Goal: Task Accomplishment & Management: Use online tool/utility

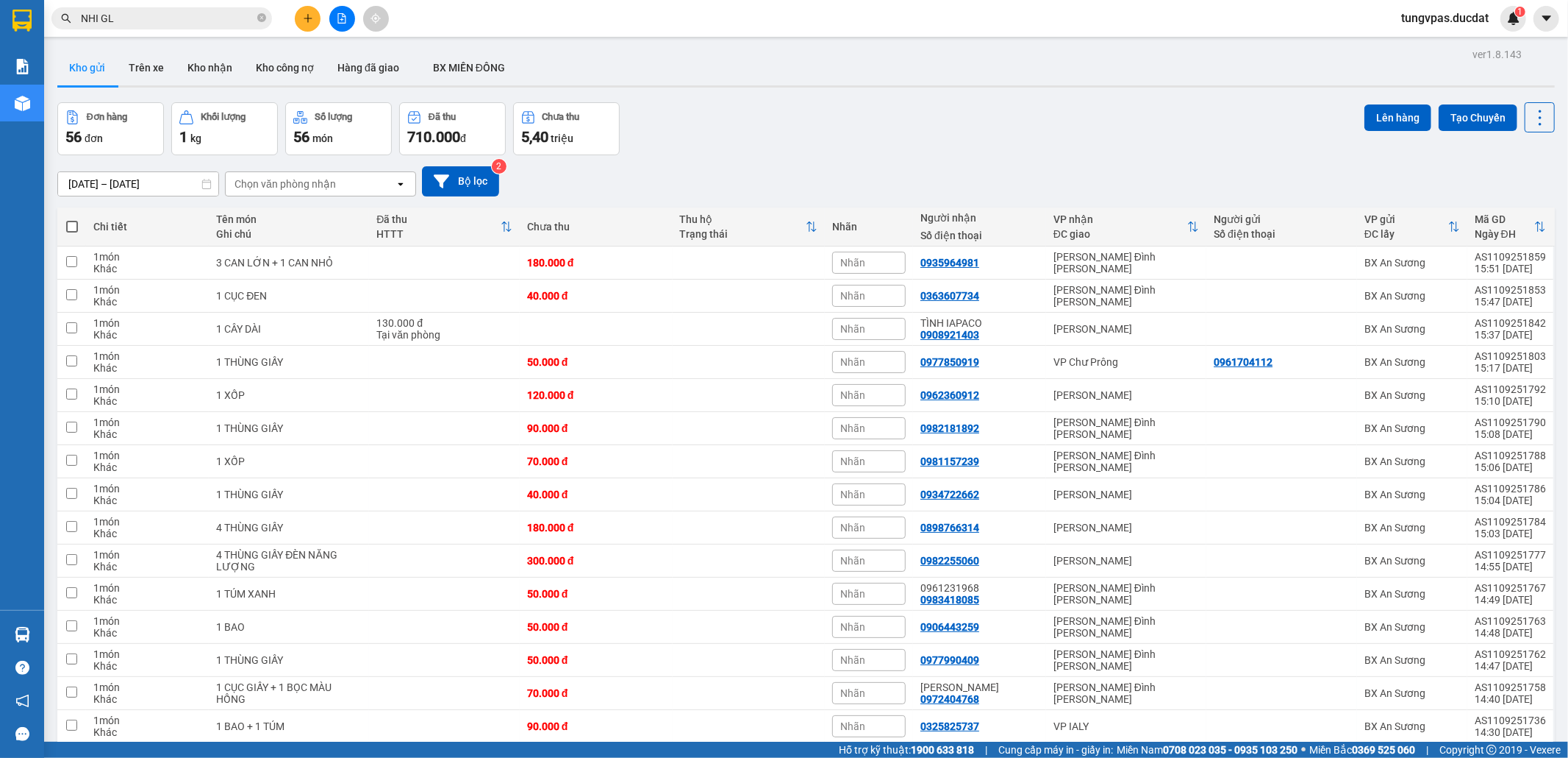
click at [70, 227] on span at bounding box center [72, 227] width 12 height 12
click at [72, 219] on input "checkbox" at bounding box center [72, 219] width 0 height 0
checkbox input "true"
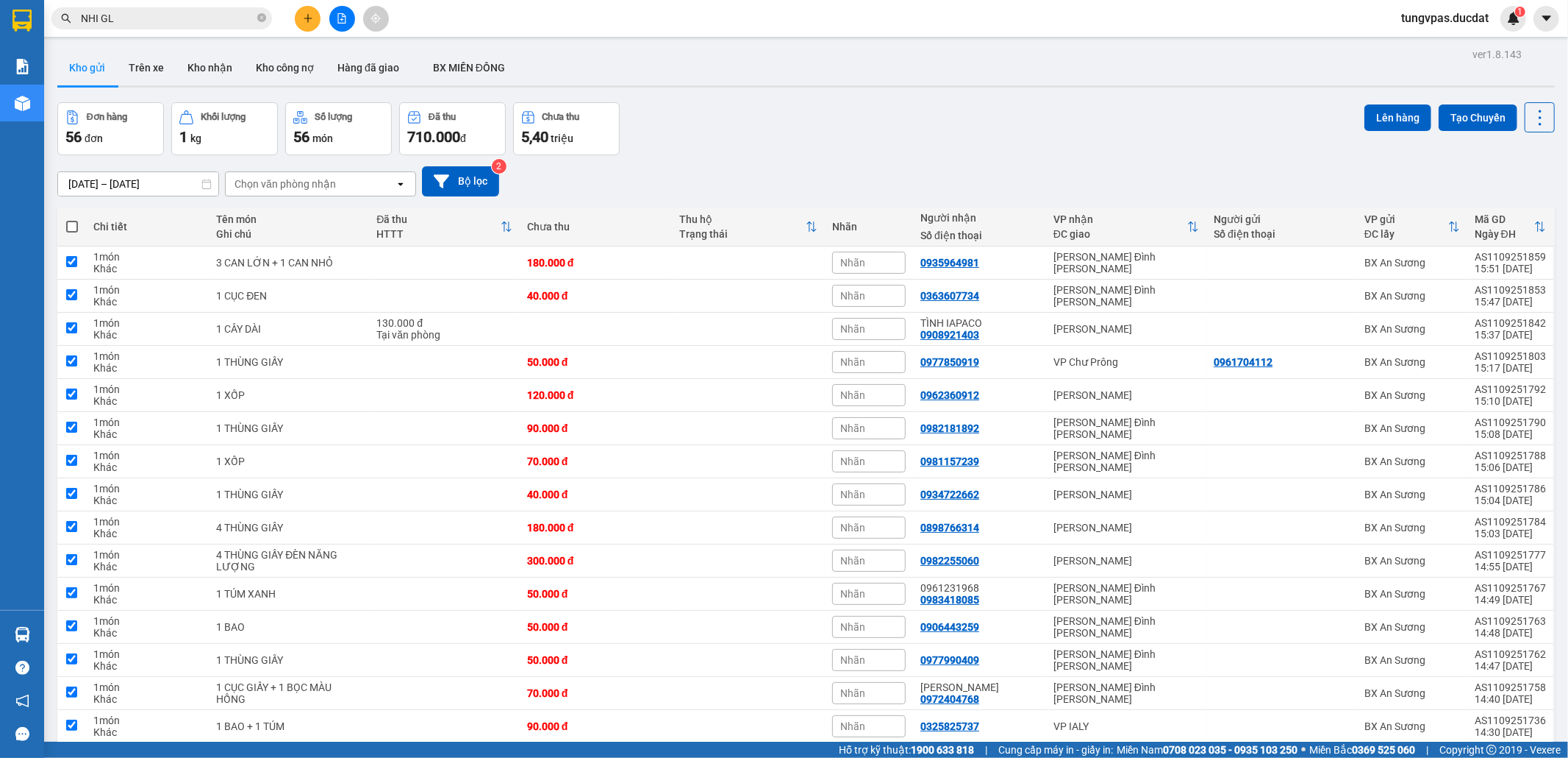
checkbox input "true"
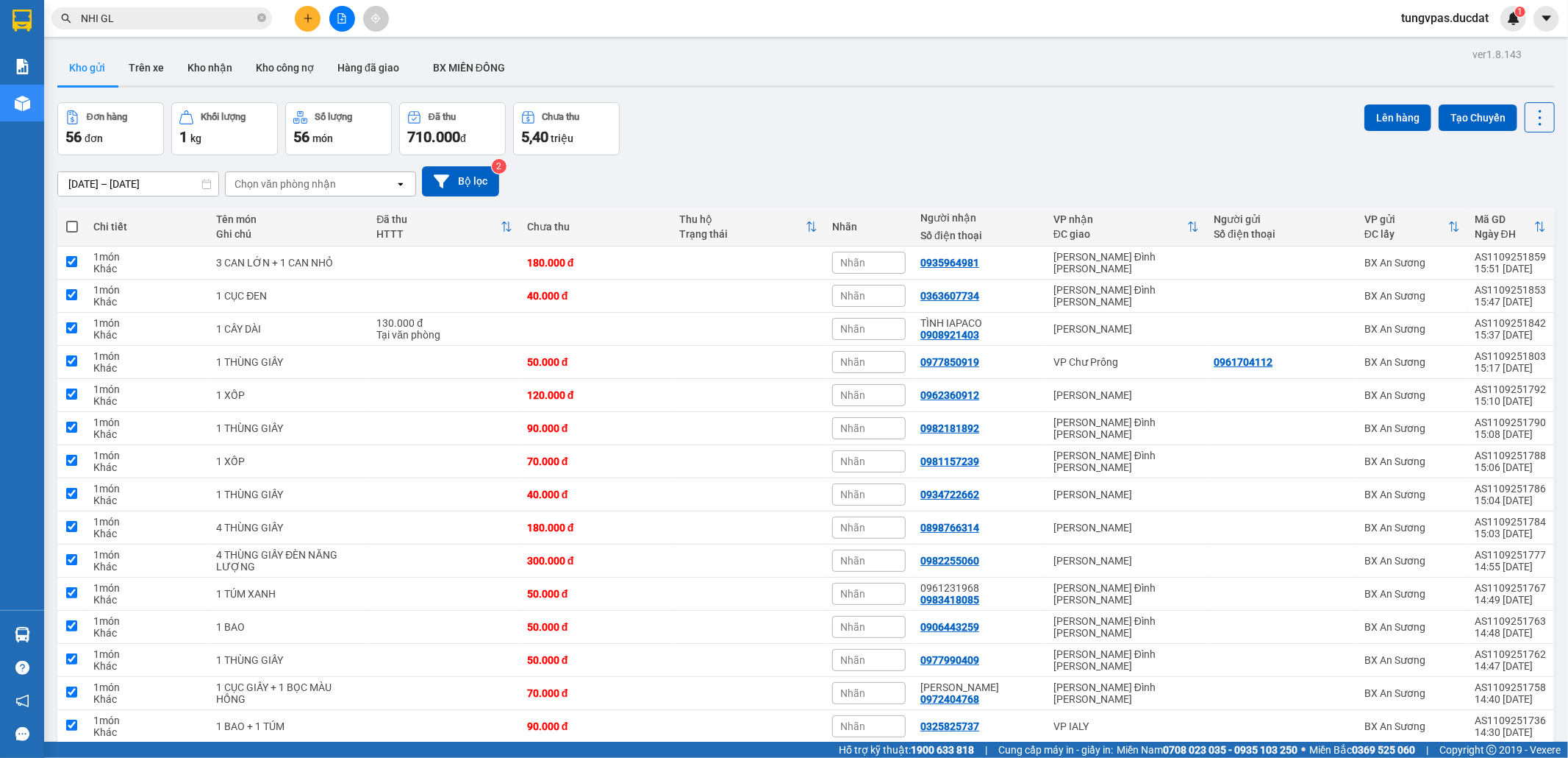
checkbox input "true"
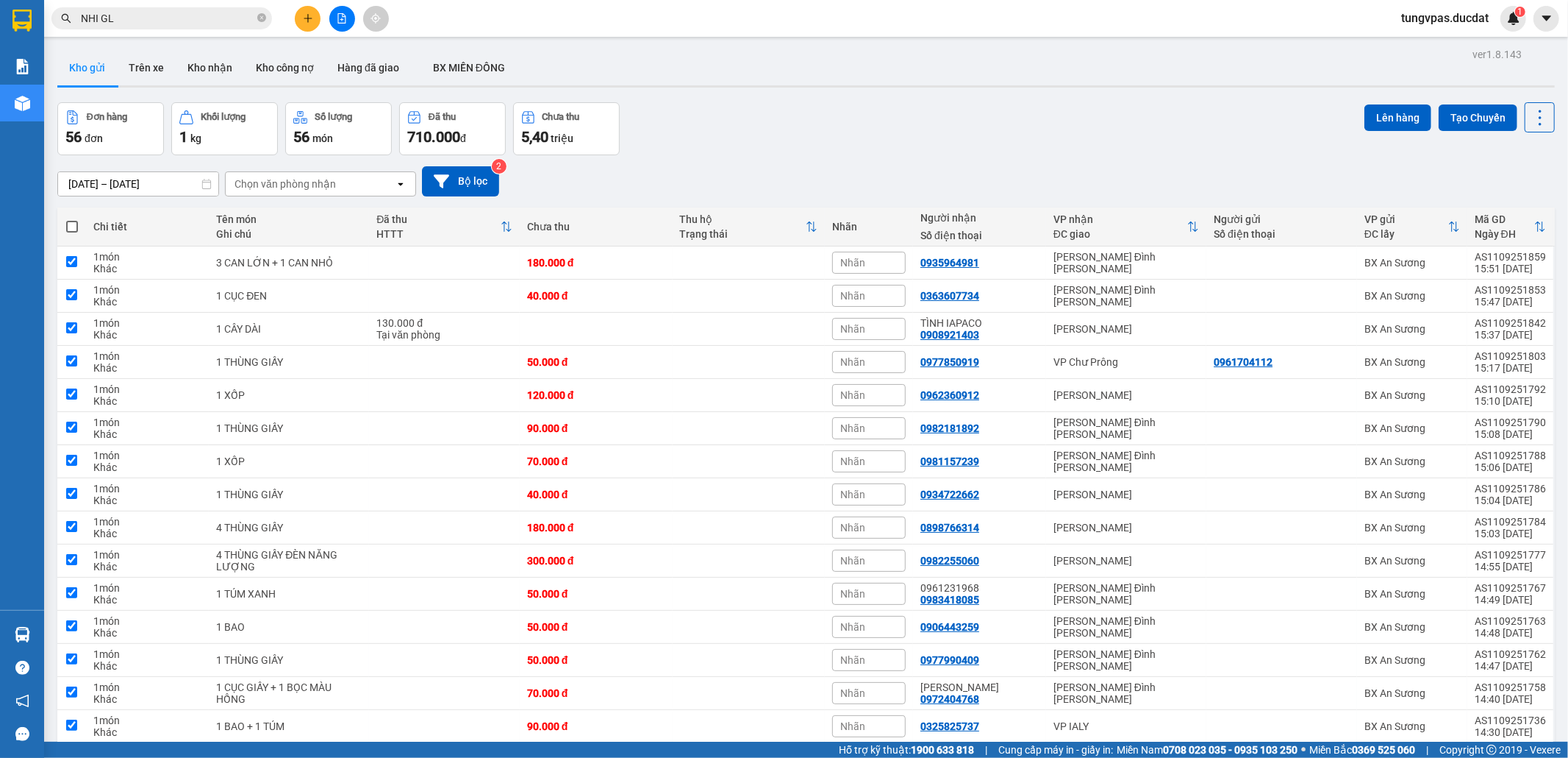
checkbox input "true"
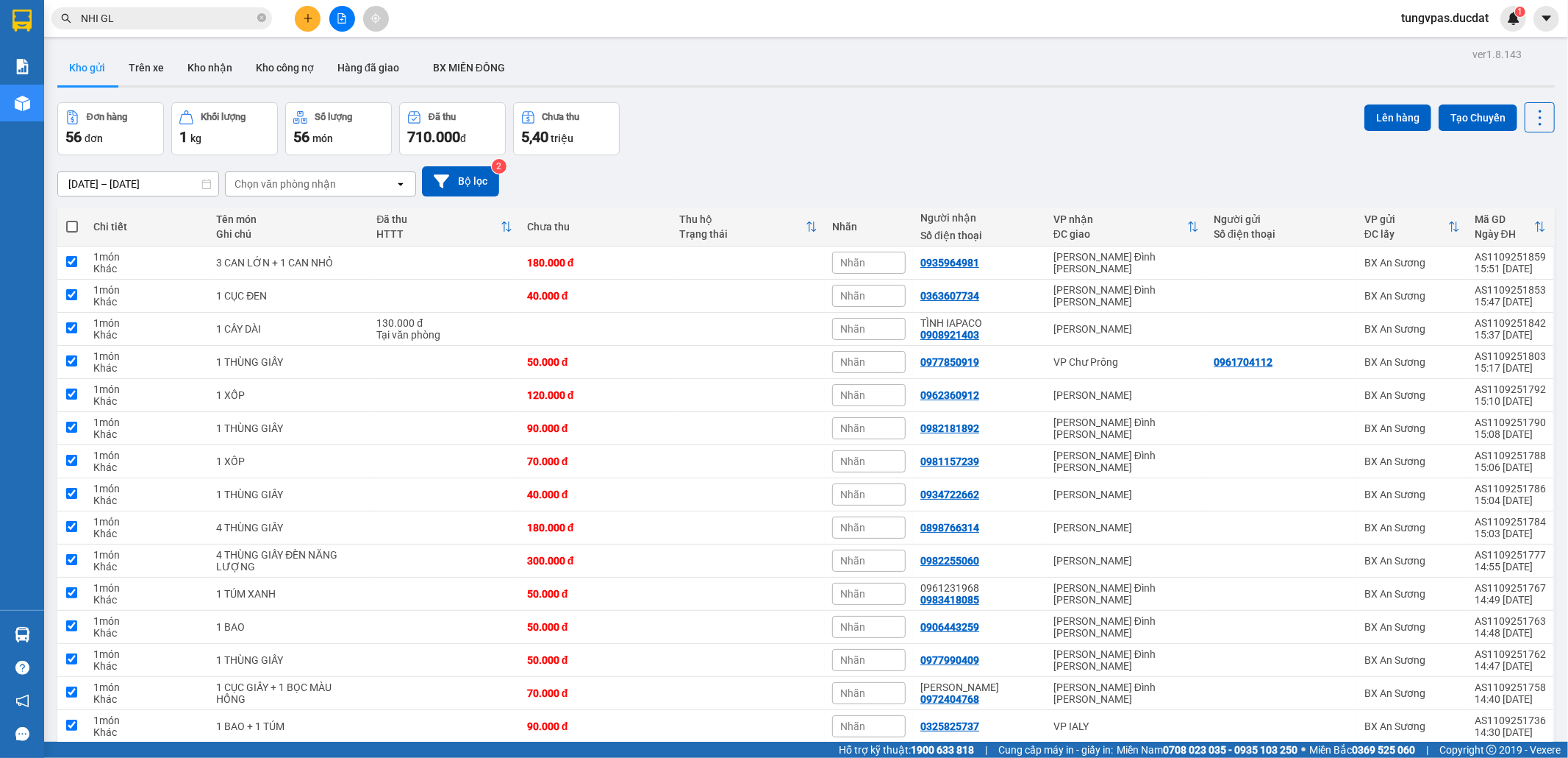
checkbox input "true"
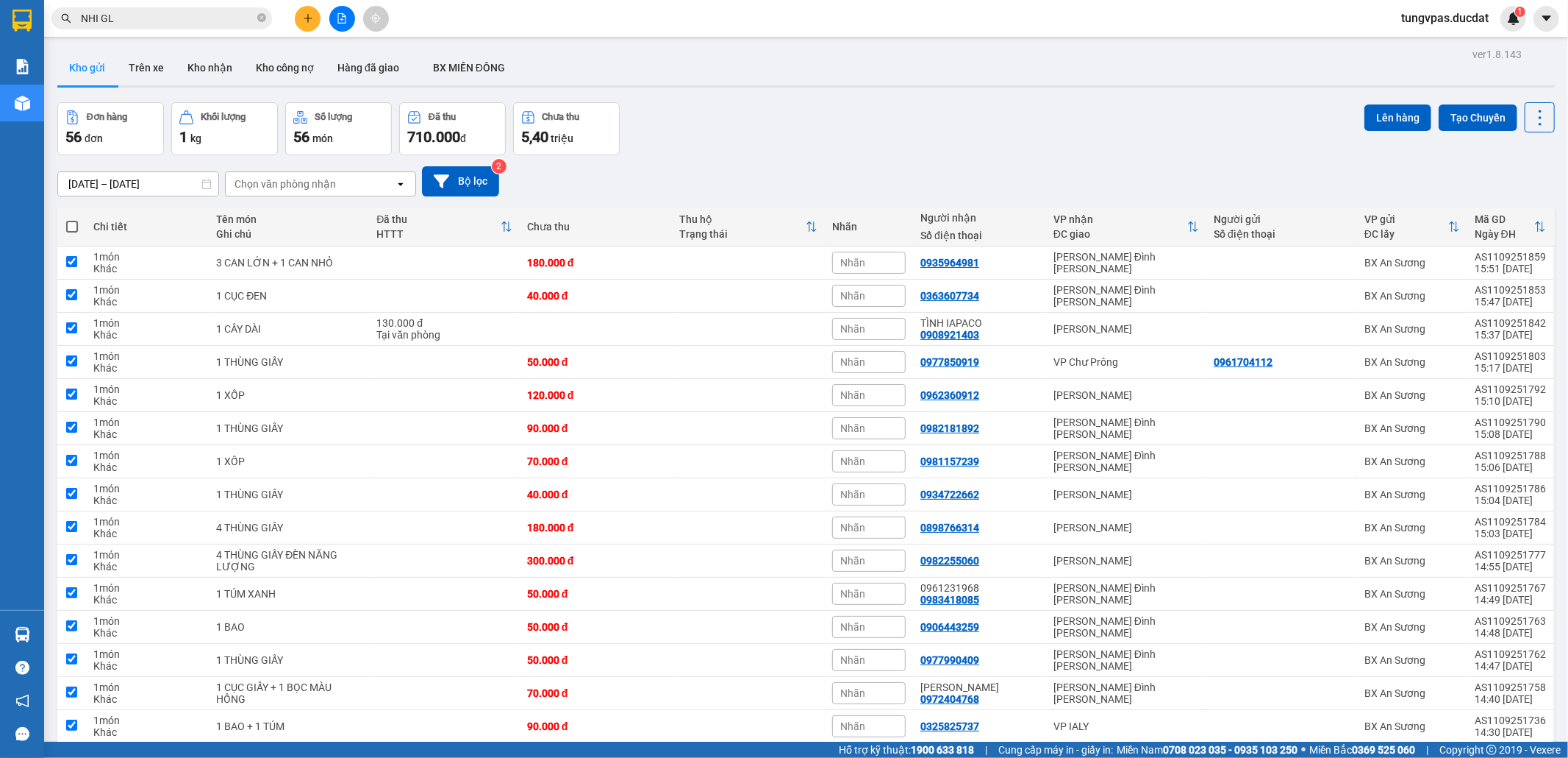
checkbox input "true"
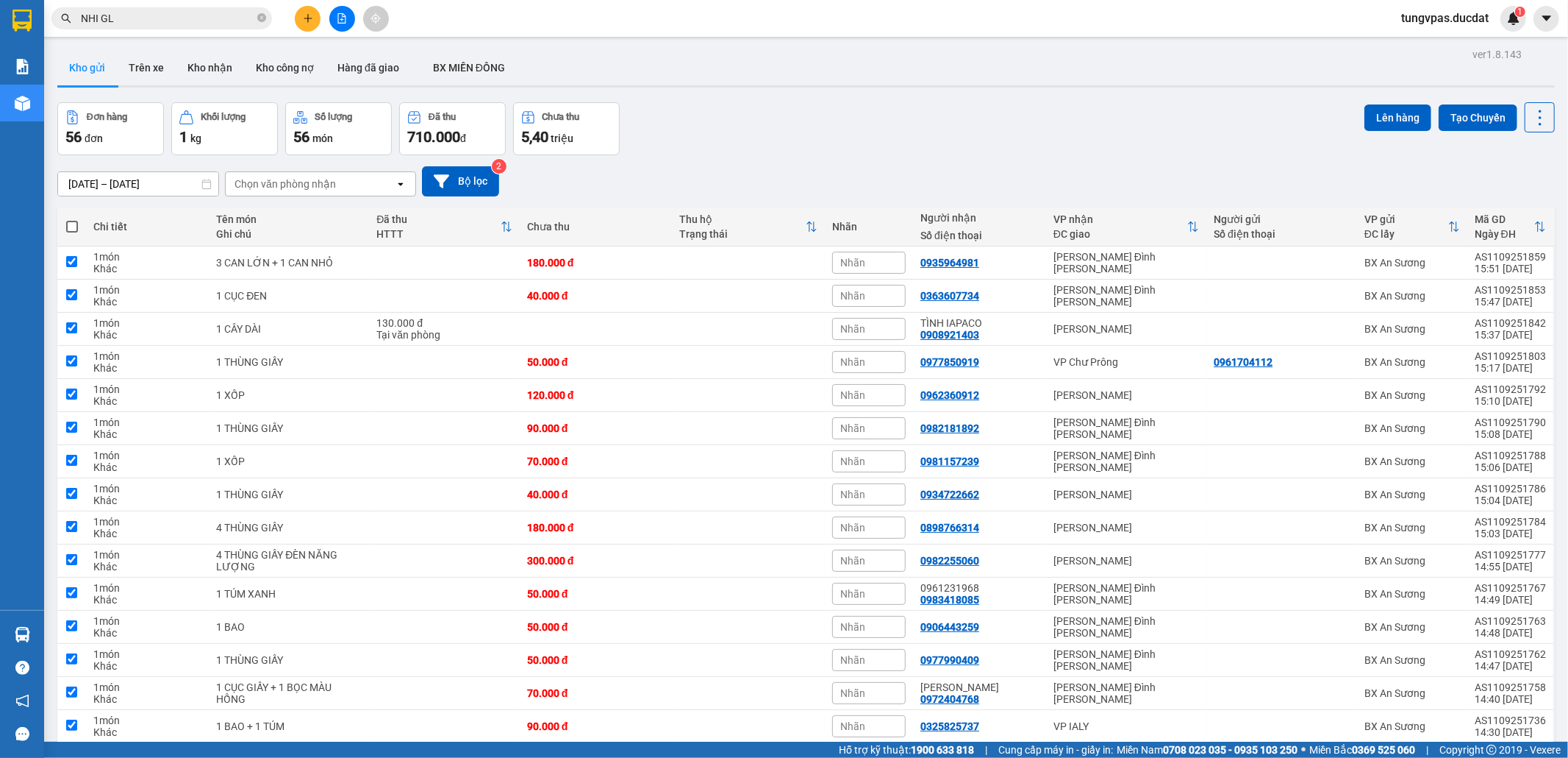
checkbox input "true"
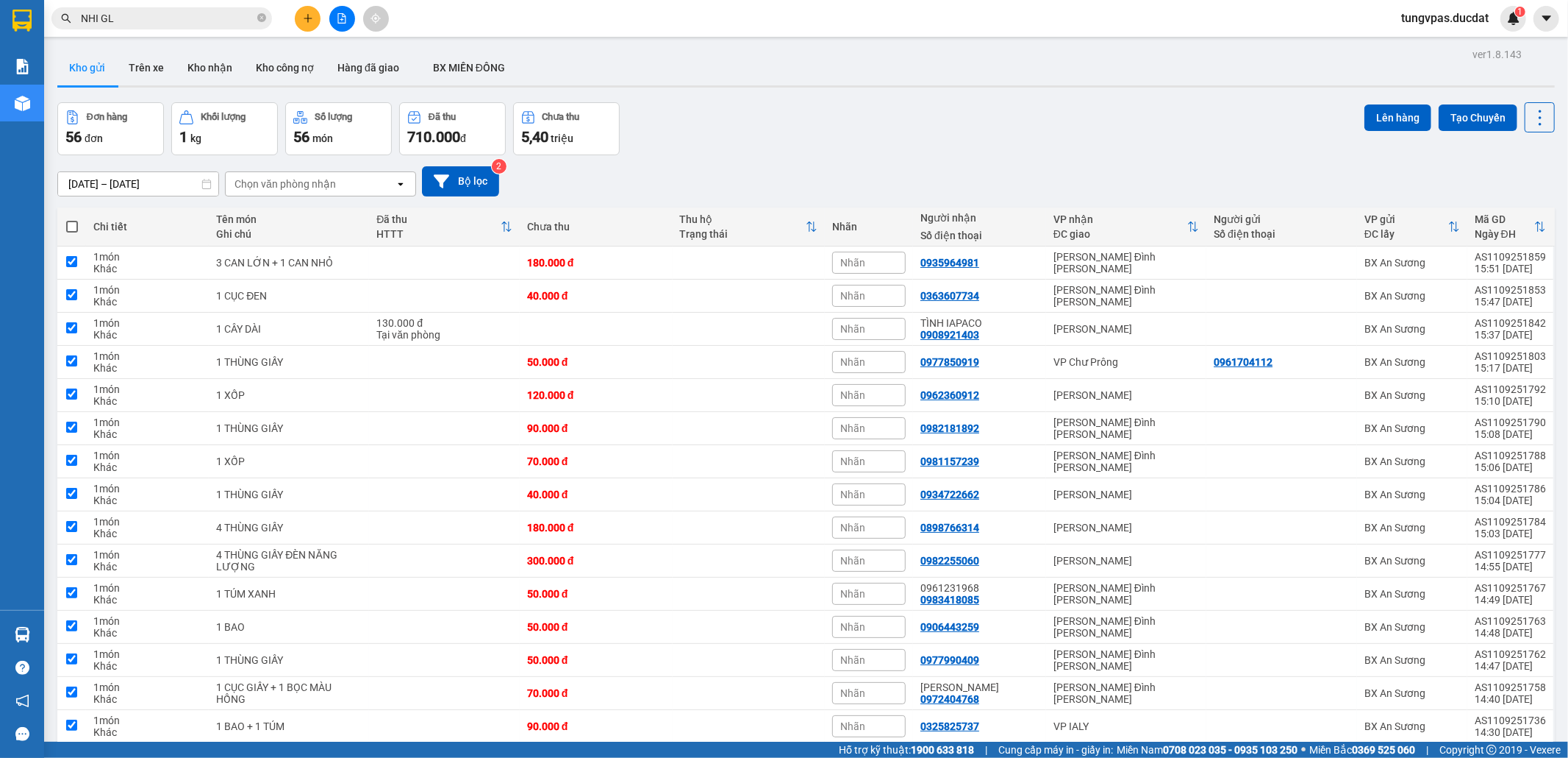
checkbox input "true"
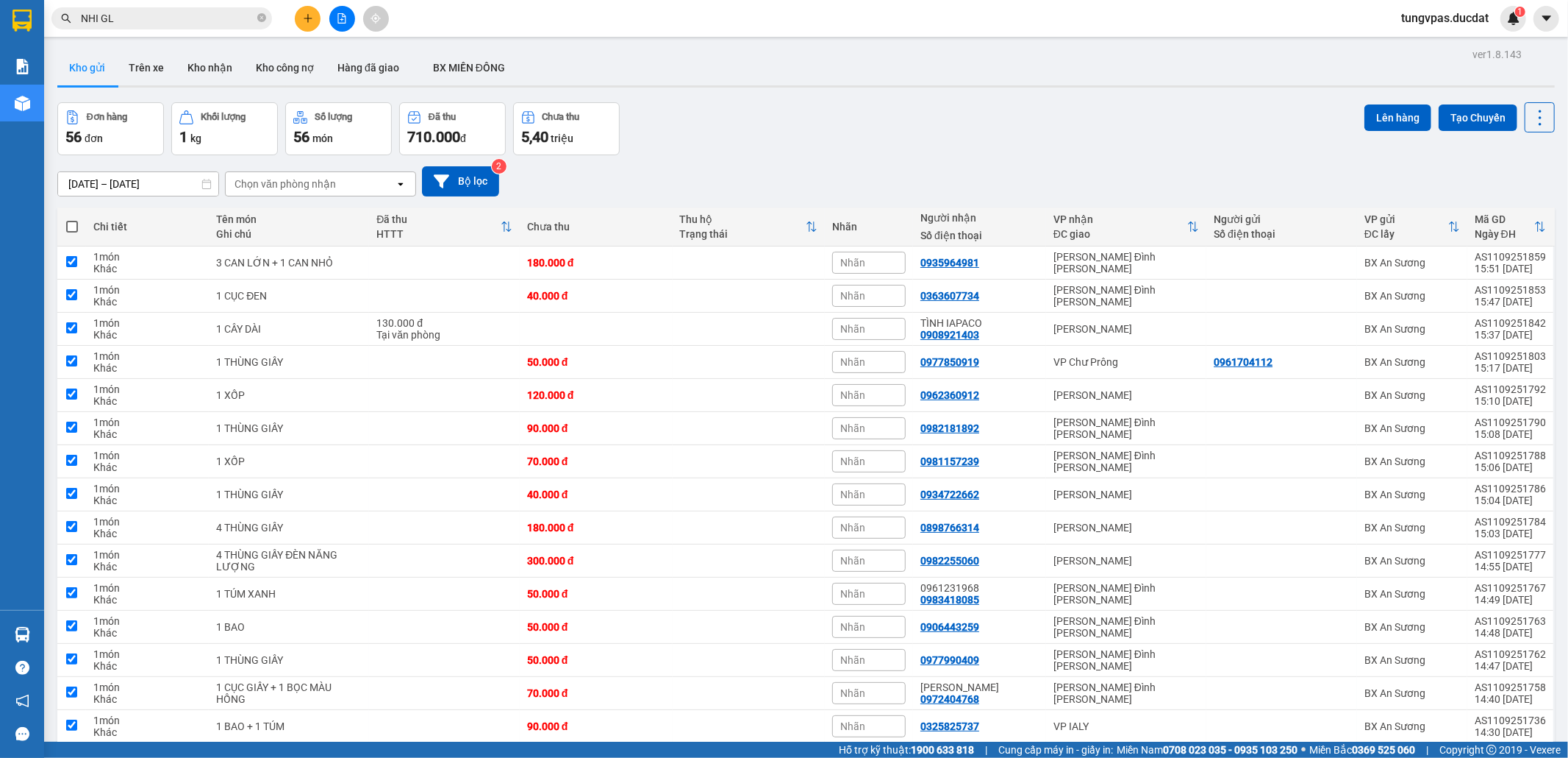
checkbox input "true"
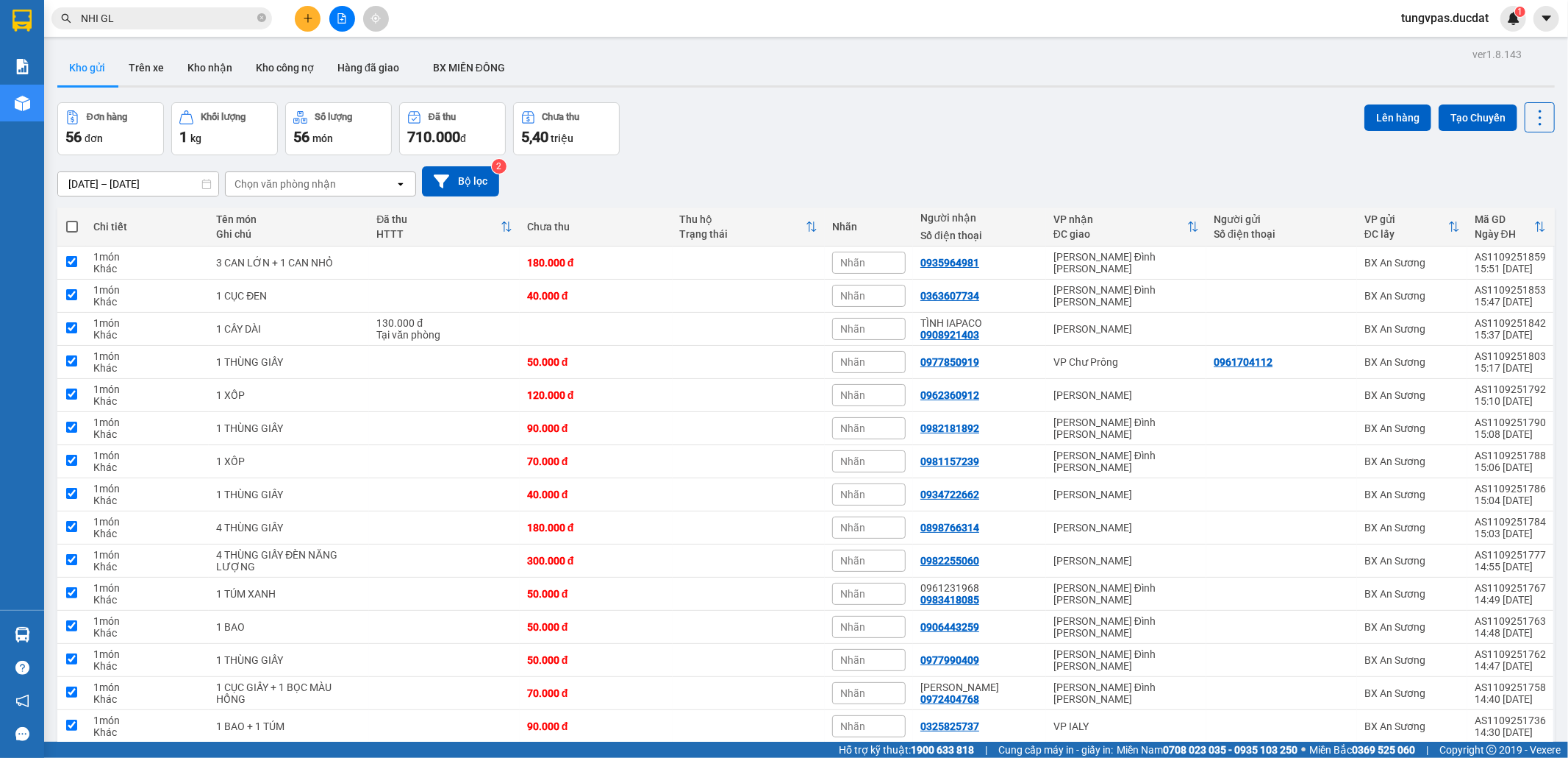
checkbox input "true"
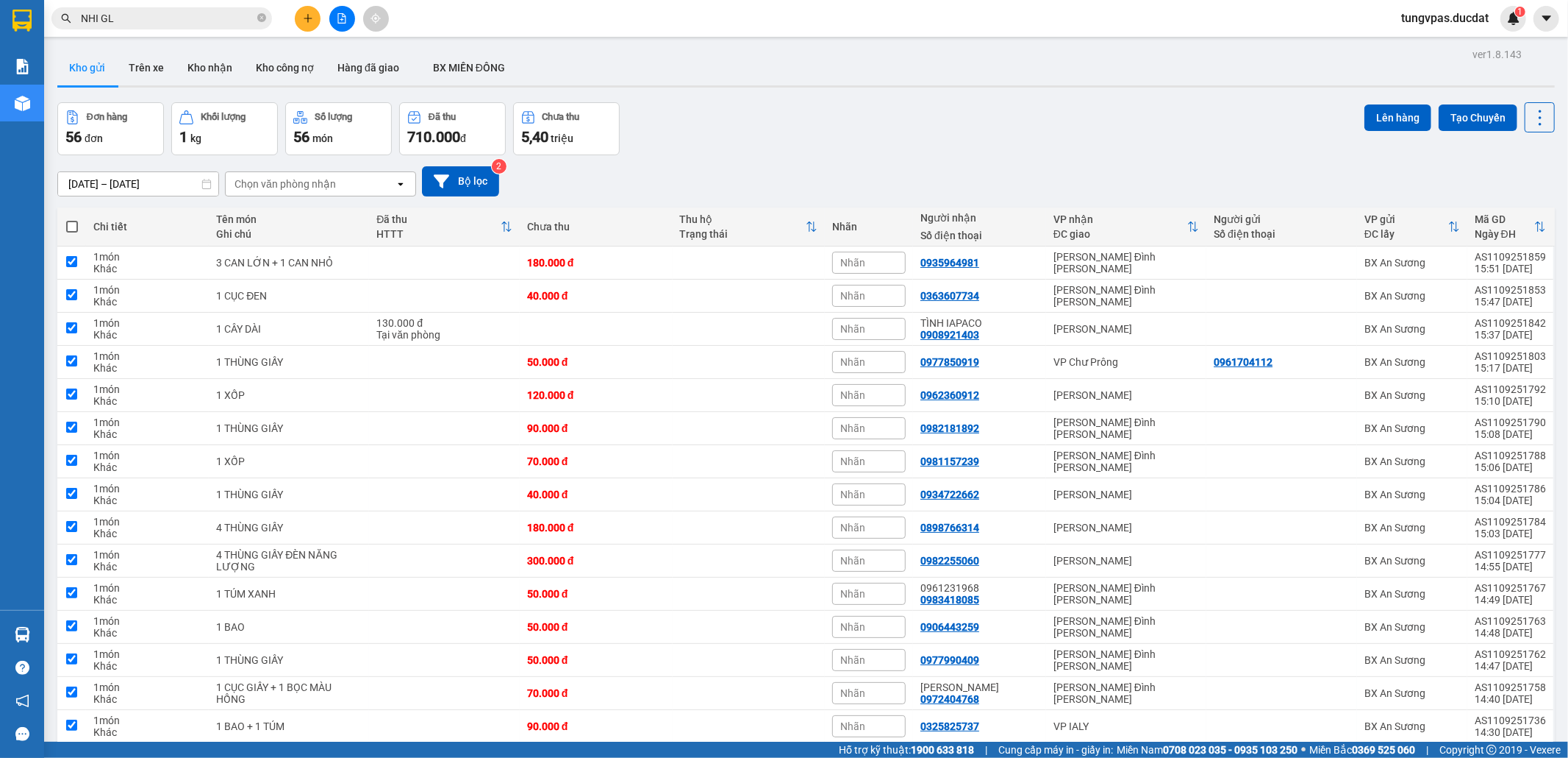
checkbox input "true"
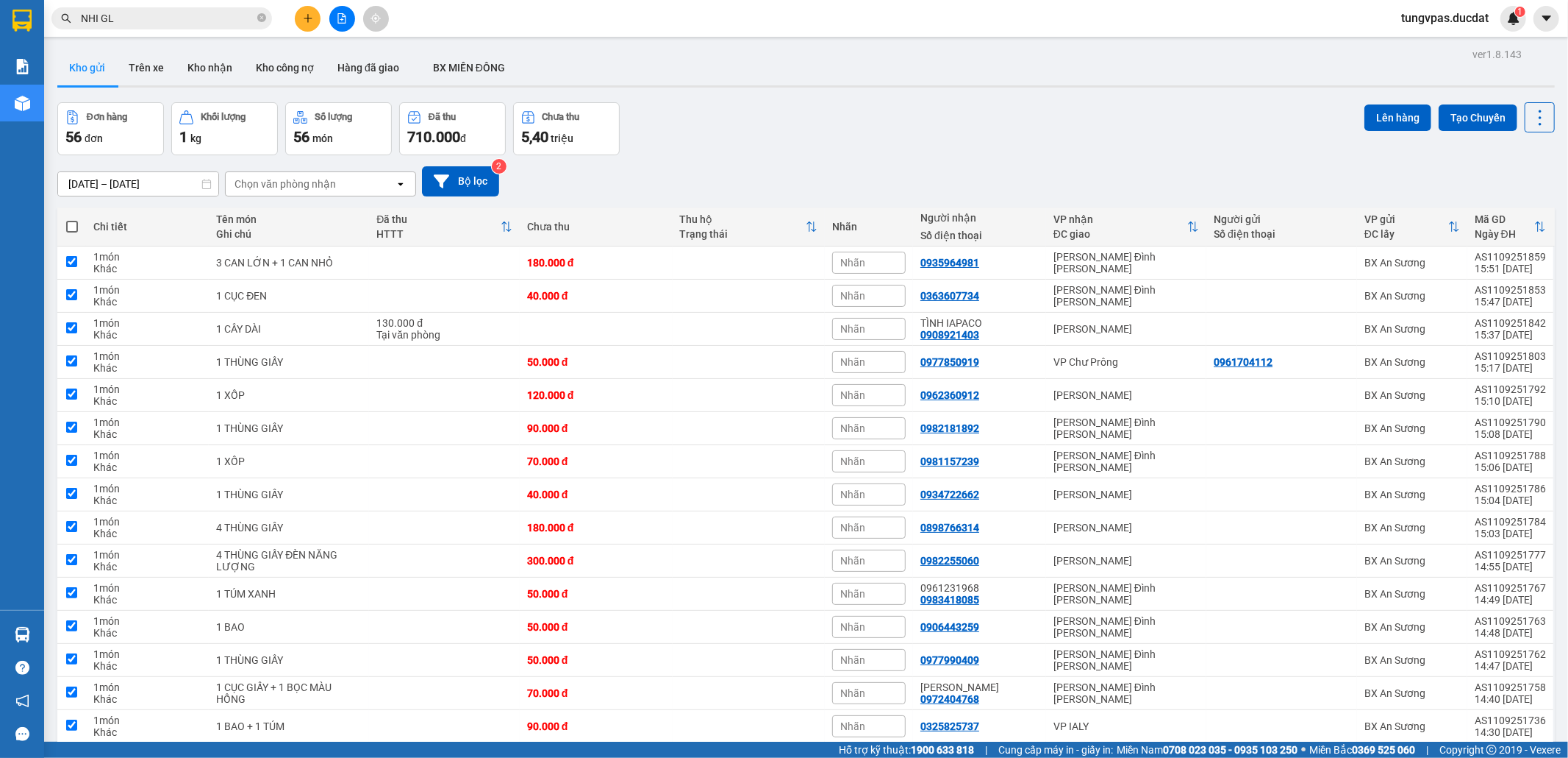
checkbox input "true"
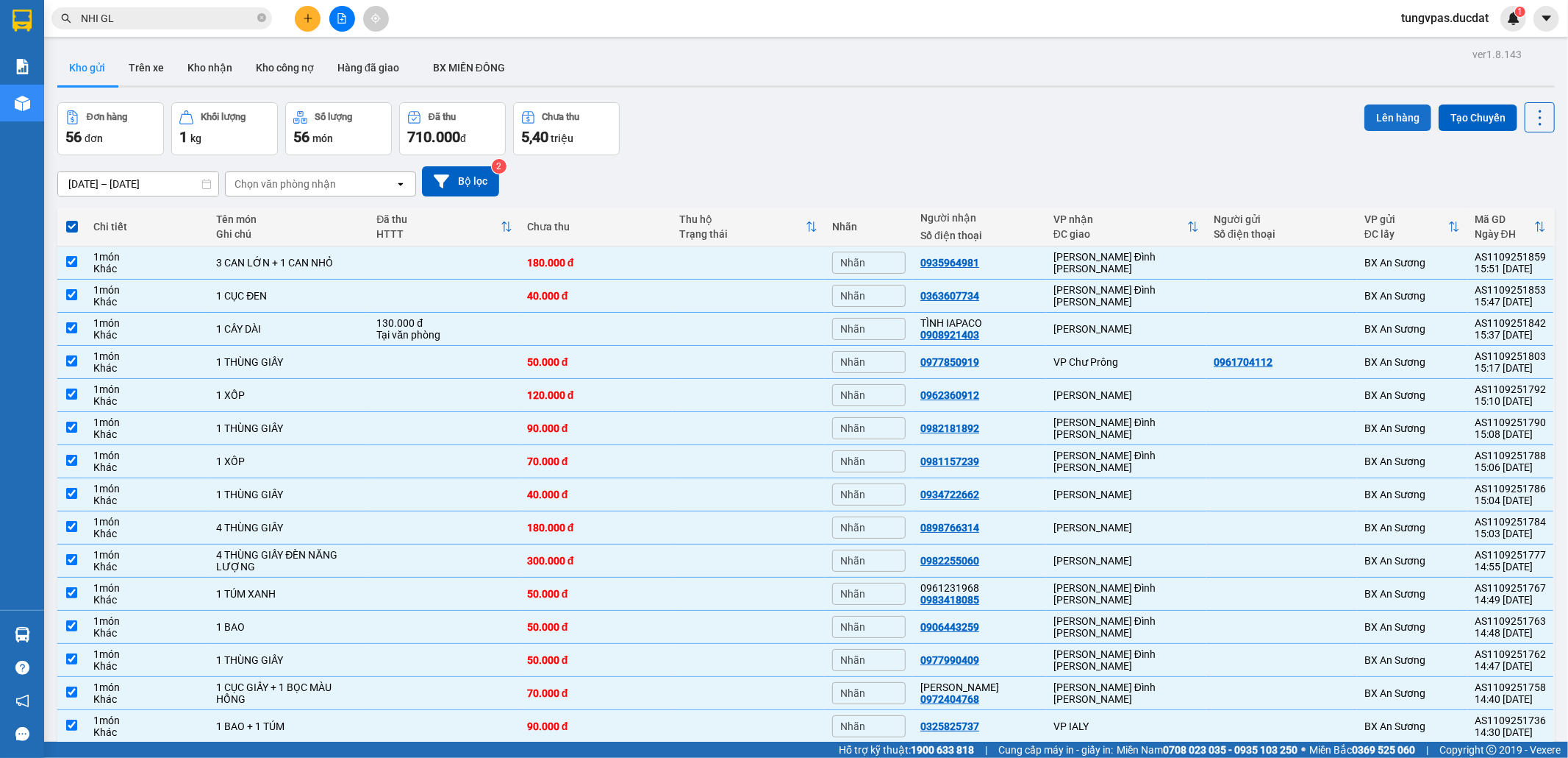
click at [1391, 106] on button "Lên hàng" at bounding box center [1398, 118] width 67 height 27
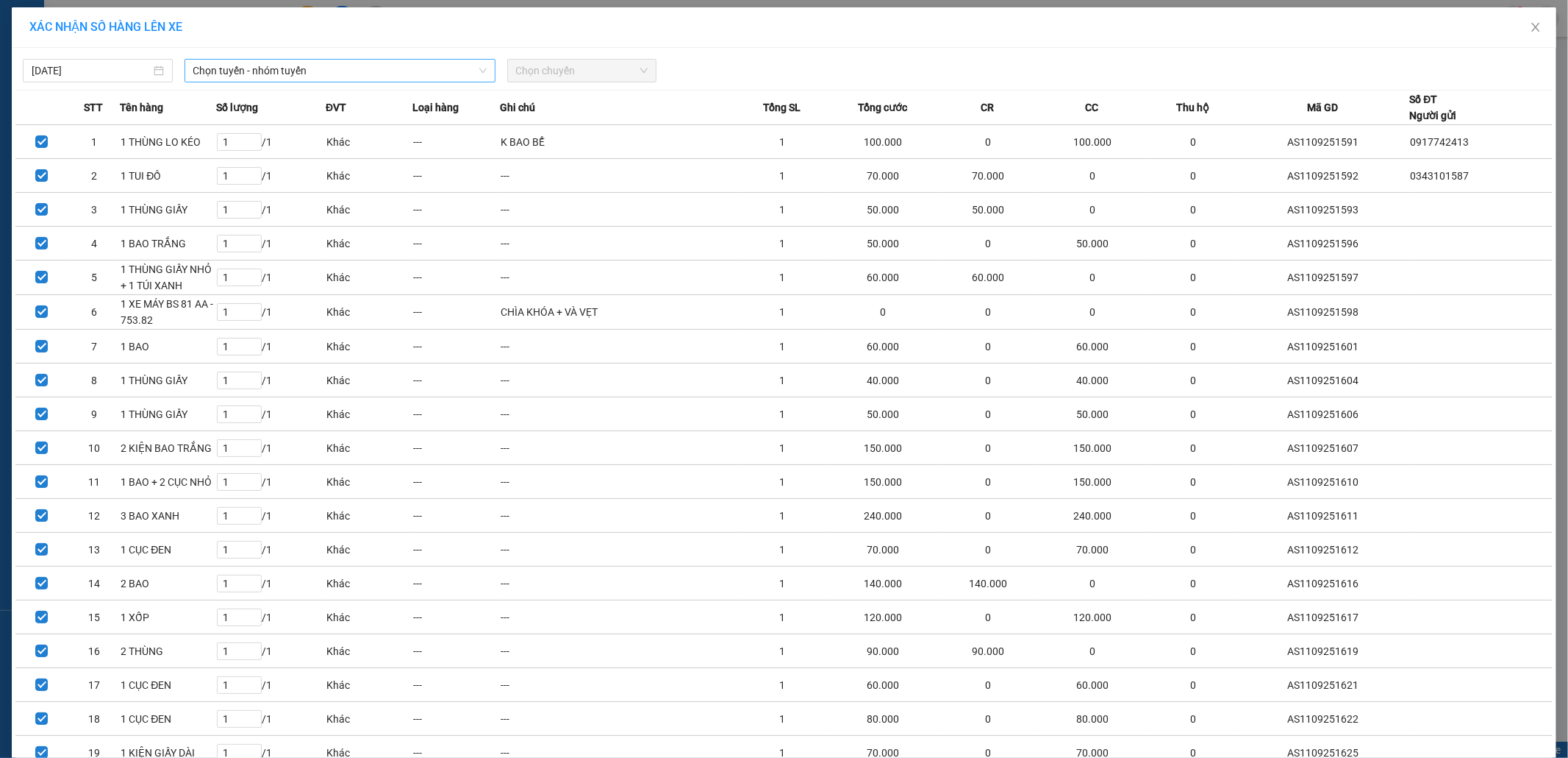
click at [375, 68] on span "Chọn tuyến - nhóm tuyến" at bounding box center [340, 70] width 294 height 22
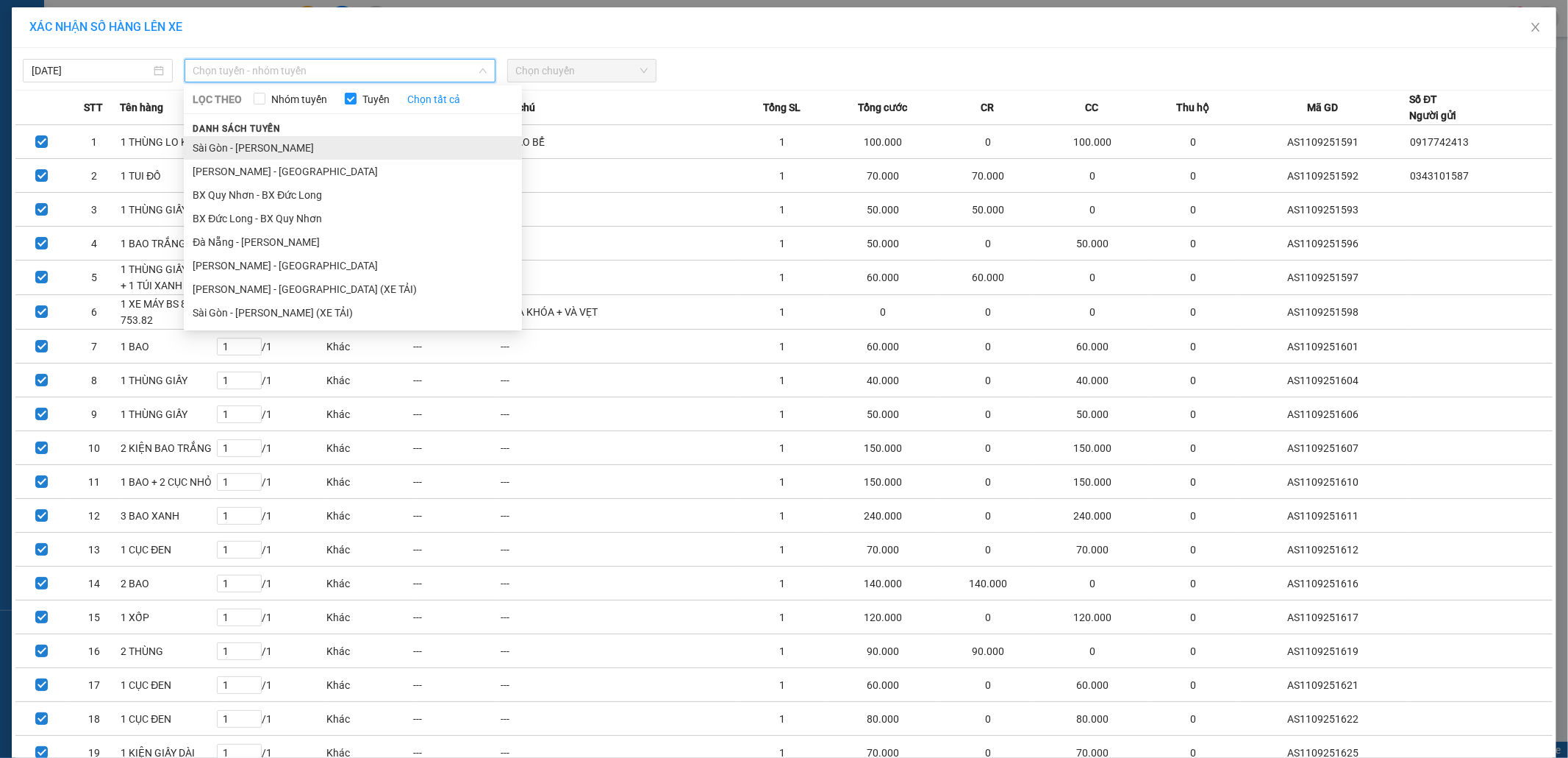
click at [275, 147] on li "Sài Gòn - [PERSON_NAME]" at bounding box center [353, 148] width 338 height 23
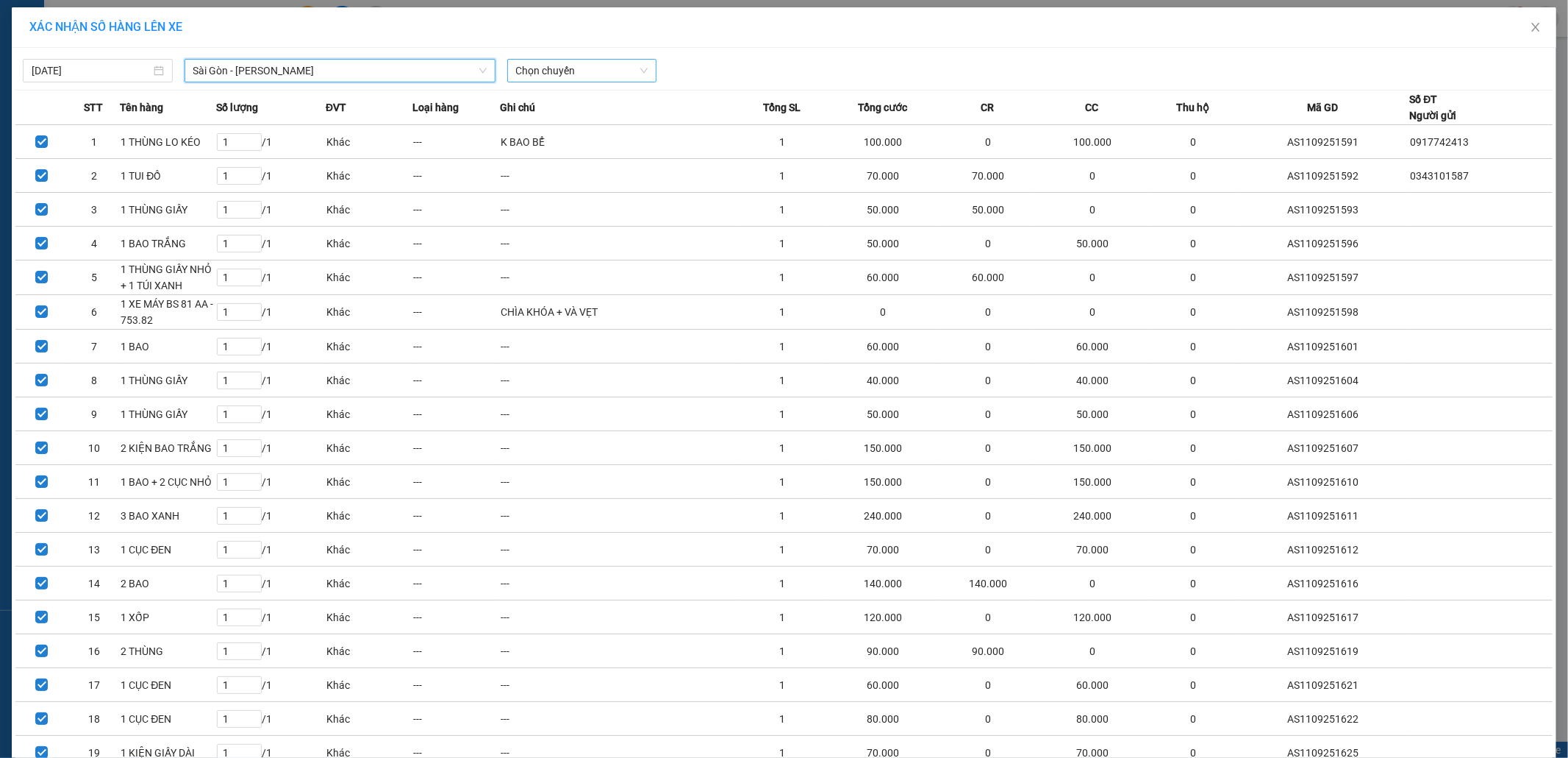
click at [580, 64] on span "Chọn chuyến" at bounding box center [582, 70] width 132 height 22
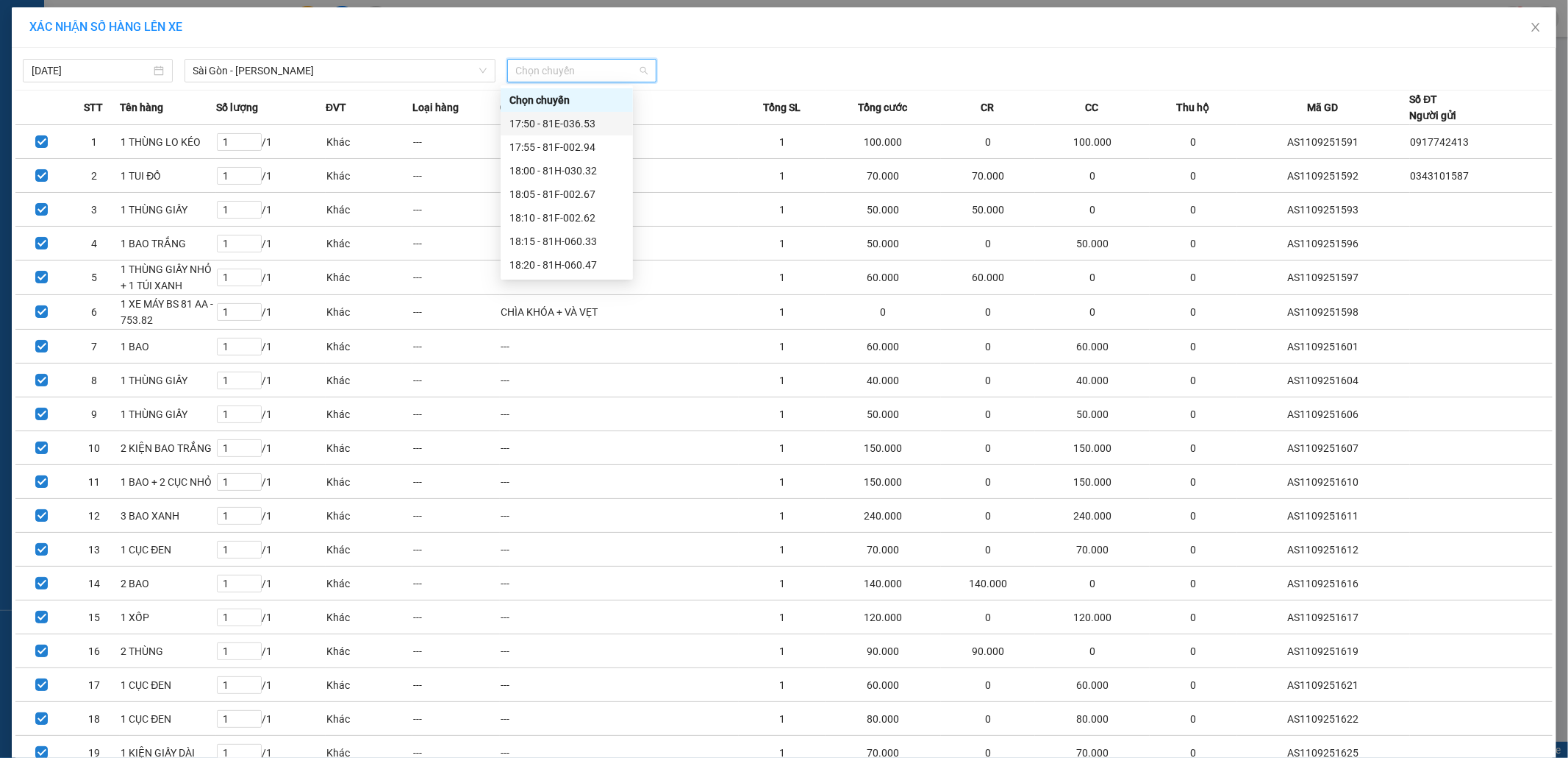
click at [589, 124] on div "17:50 - 81E-036.53" at bounding box center [566, 123] width 115 height 16
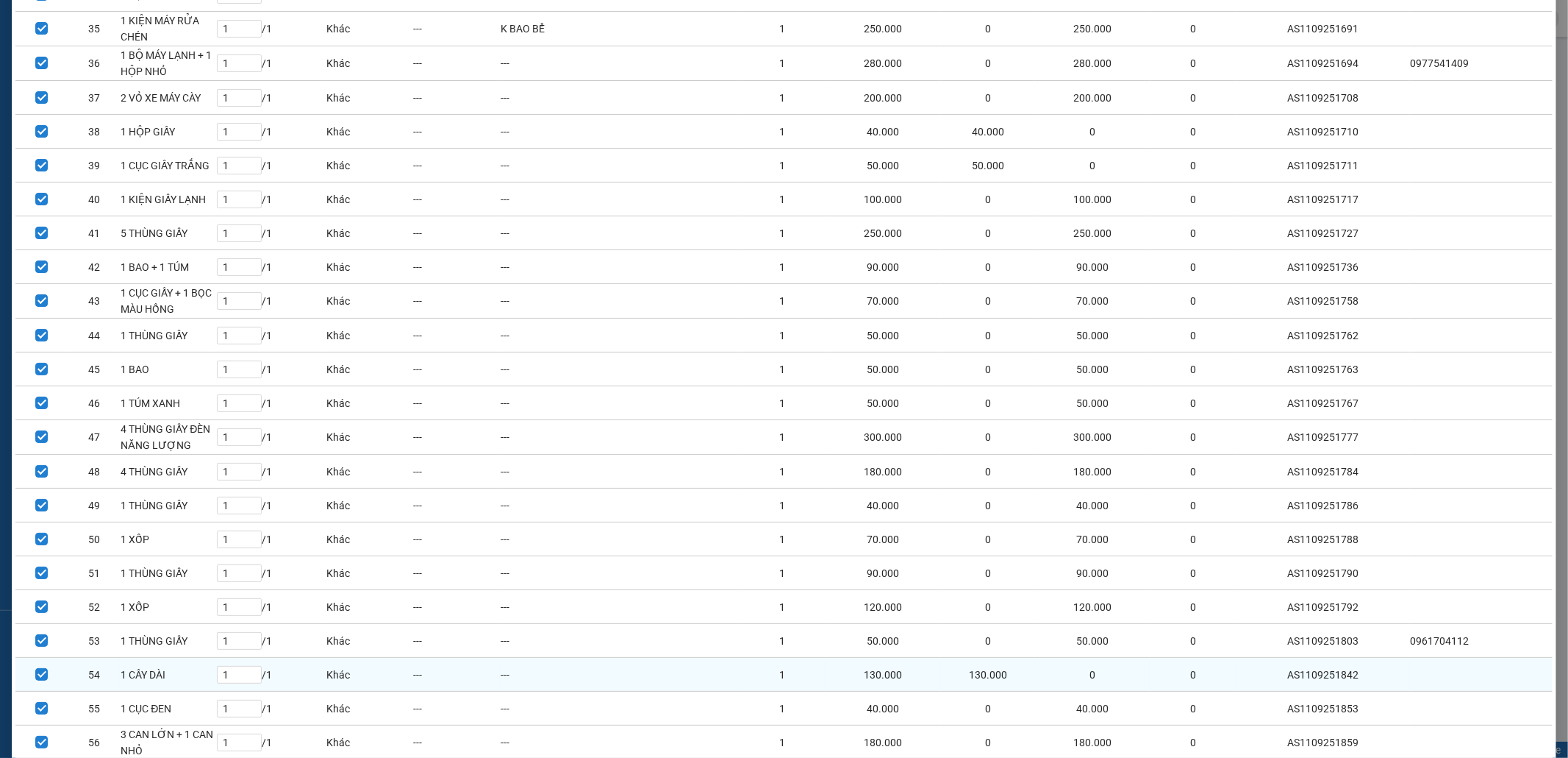
scroll to position [1391, 0]
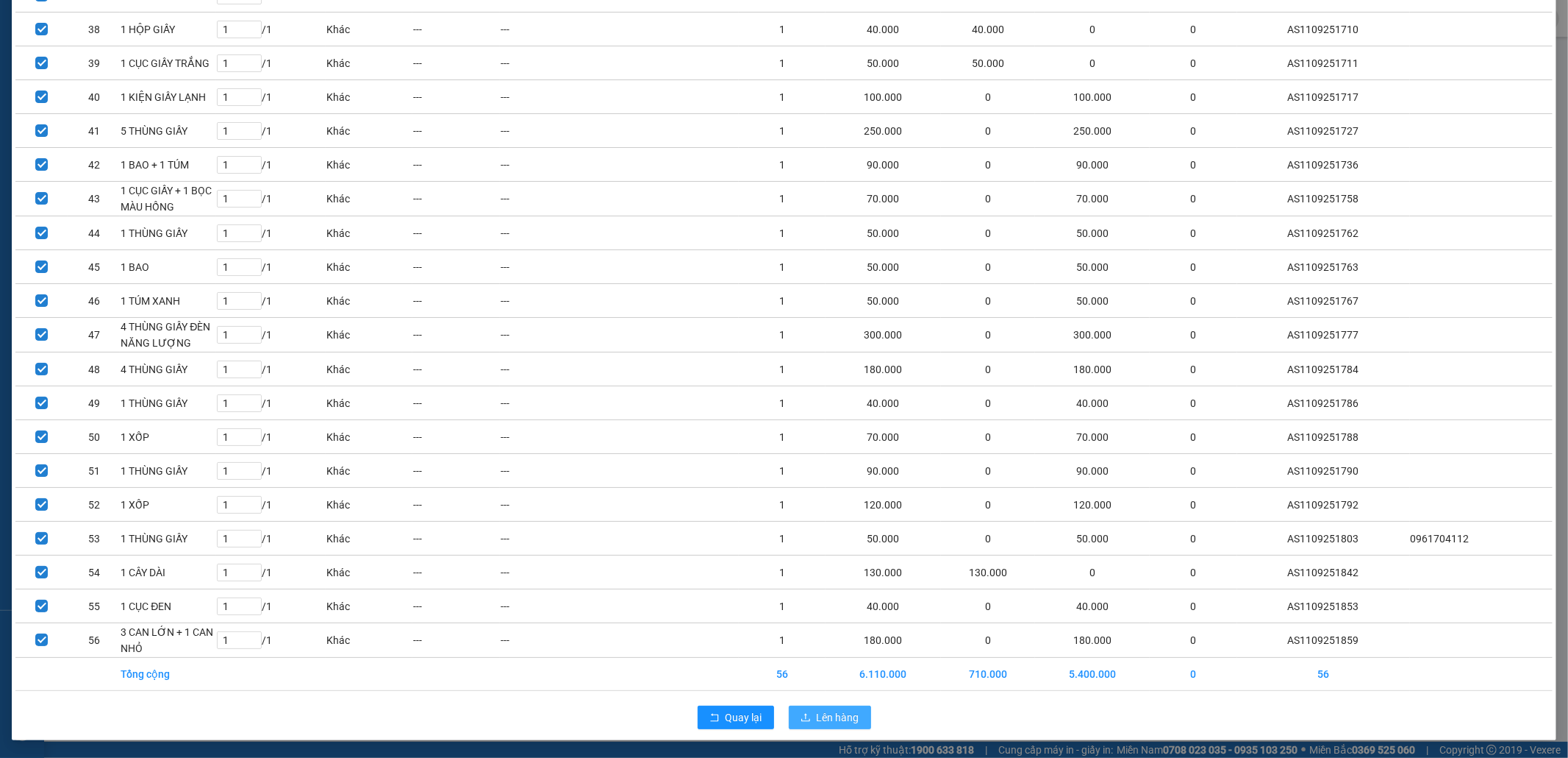
click at [830, 719] on span "Lên hàng" at bounding box center [838, 717] width 43 height 16
